Goal: Navigation & Orientation: Find specific page/section

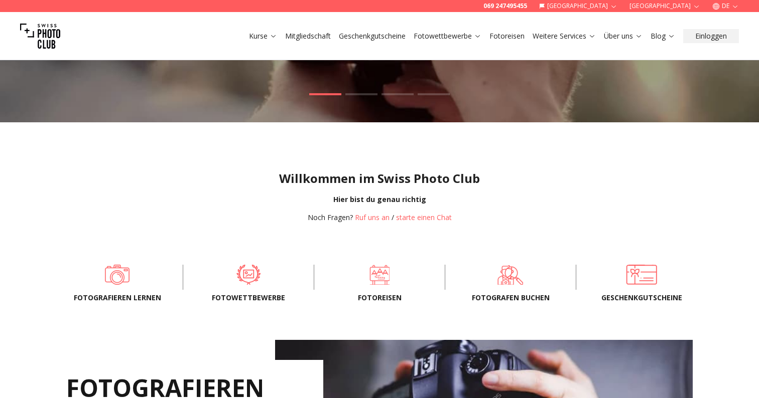
scroll to position [145, 0]
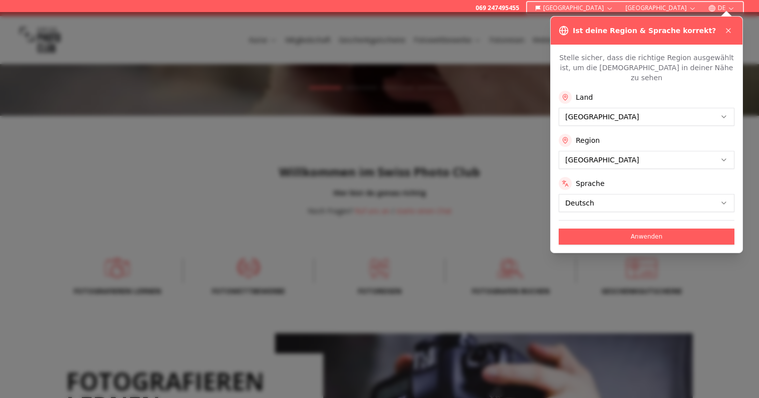
click at [735, 29] on div "Ist deine Region & Sprache korrekt?" at bounding box center [646, 31] width 192 height 28
click at [732, 29] on button at bounding box center [728, 31] width 12 height 12
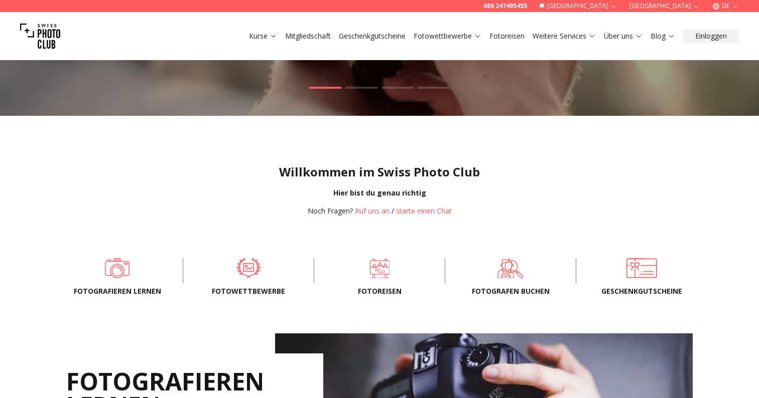
click at [584, 45] on div "Kurse Mitgliedschaft Geschenkgutscheine Fotowettbewerbe Fotoreisen Weitere Serv…" at bounding box center [379, 36] width 759 height 48
click at [586, 42] on button "Weitere Services" at bounding box center [563, 36] width 71 height 14
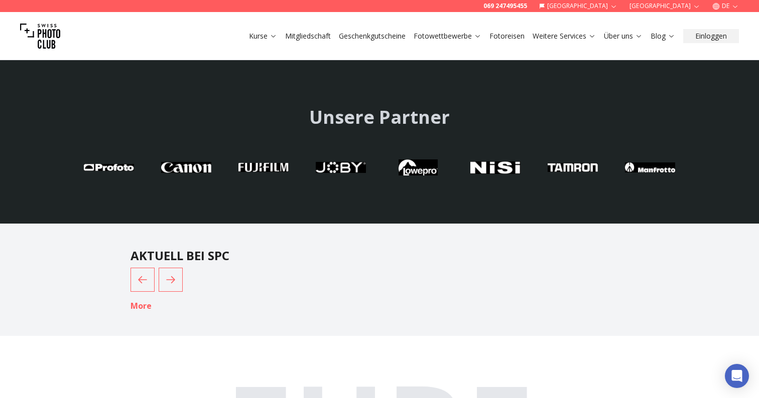
scroll to position [2419, 0]
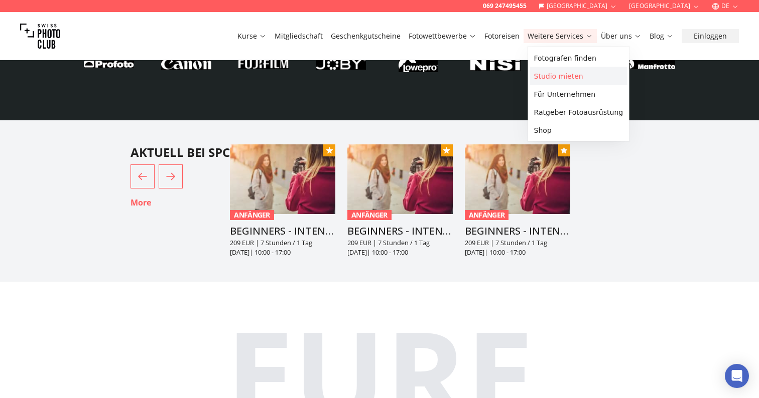
click at [565, 76] on link "Studio mieten" at bounding box center [578, 76] width 97 height 18
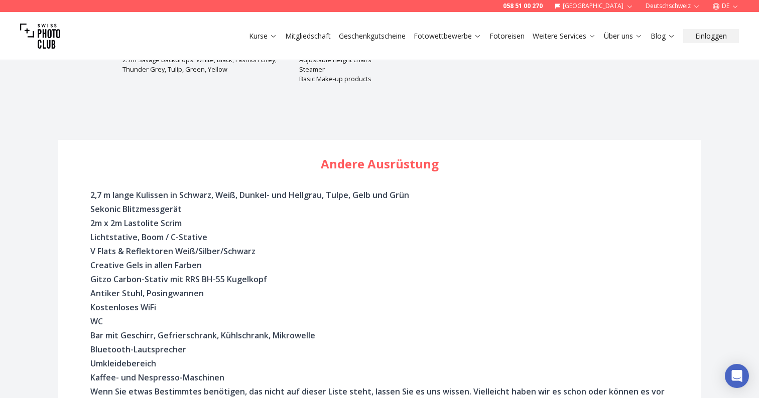
scroll to position [1832, 0]
click at [608, 116] on link "Standorte" at bounding box center [628, 112] width 55 height 18
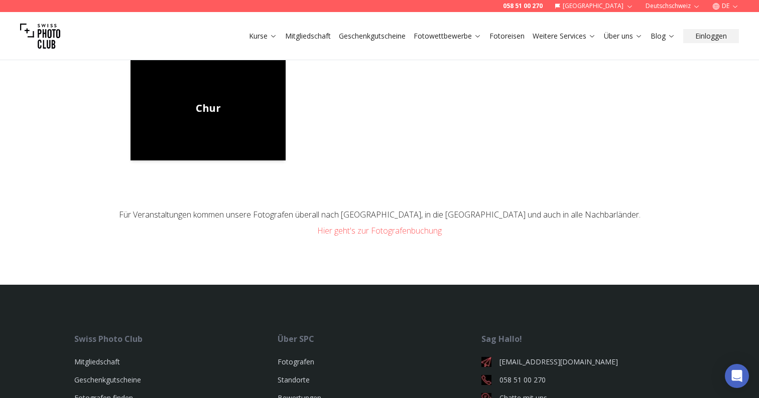
scroll to position [876, 0]
